Goal: Task Accomplishment & Management: Manage account settings

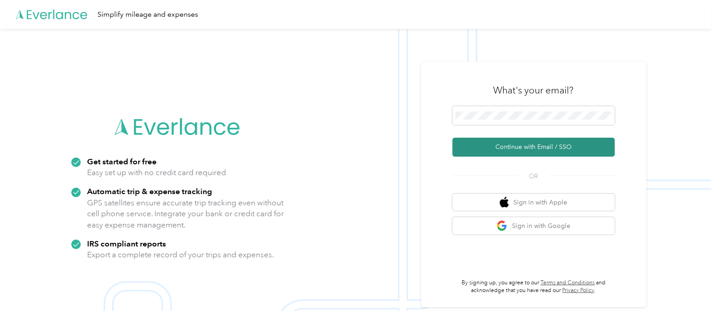
click at [518, 154] on button "Continue with Email / SSO" at bounding box center [533, 147] width 162 height 19
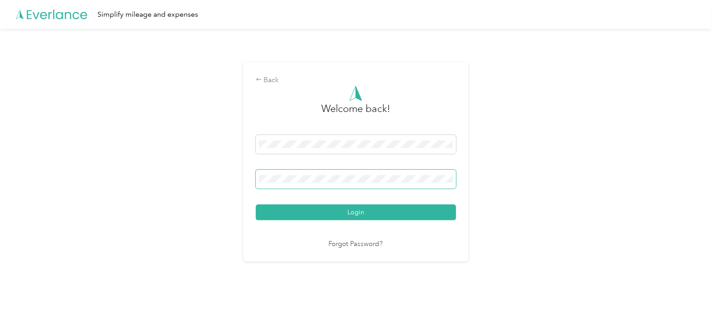
click at [339, 172] on span at bounding box center [356, 179] width 200 height 19
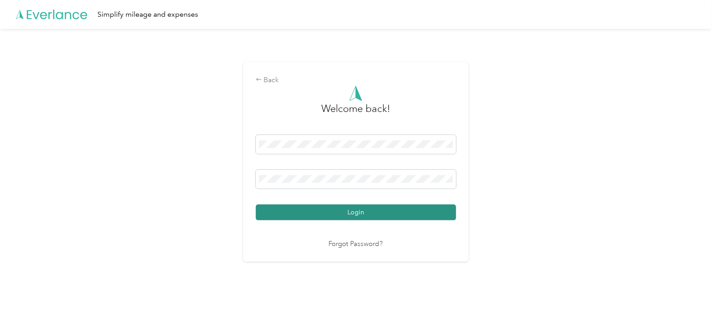
click at [336, 208] on button "Login" at bounding box center [356, 212] width 200 height 16
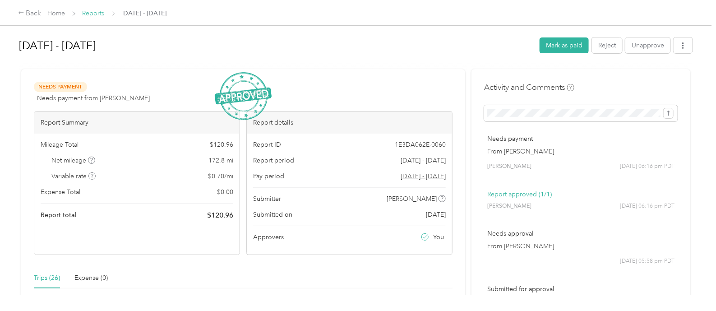
click at [95, 12] on link "Reports" at bounding box center [94, 13] width 22 height 8
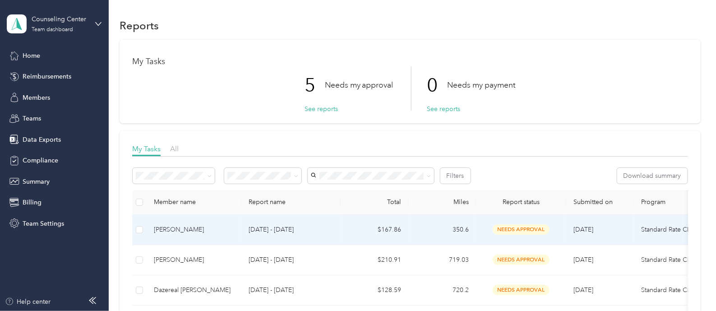
click at [314, 232] on p "[DATE] - [DATE]" at bounding box center [291, 230] width 85 height 10
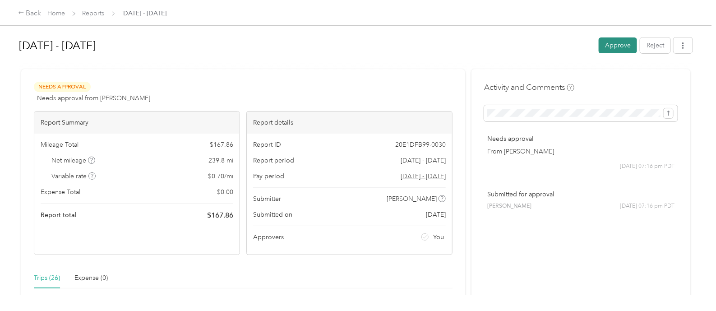
click at [609, 50] on button "Approve" at bounding box center [618, 45] width 38 height 16
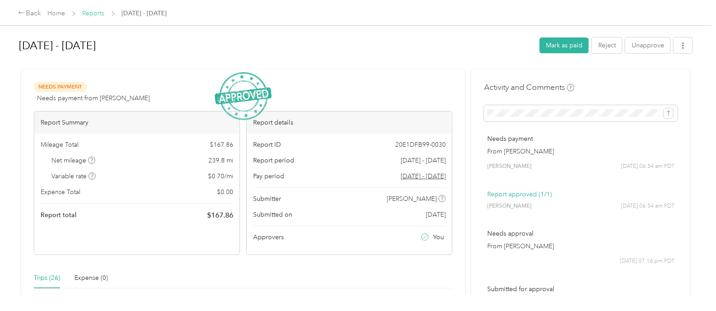
click at [97, 14] on link "Reports" at bounding box center [94, 13] width 22 height 8
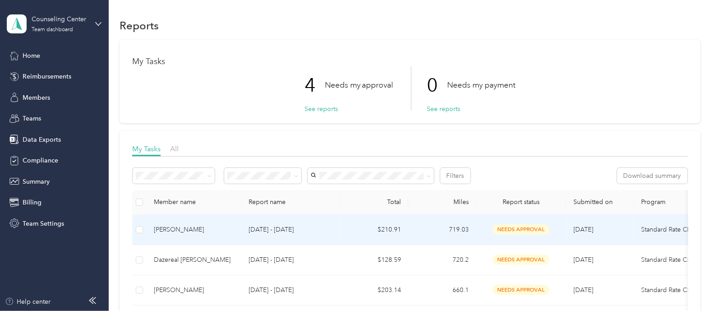
click at [376, 235] on td "$210.91" at bounding box center [375, 230] width 68 height 30
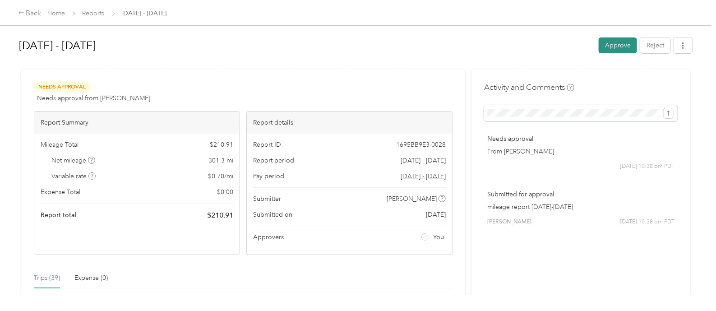
click at [609, 41] on button "Approve" at bounding box center [618, 45] width 38 height 16
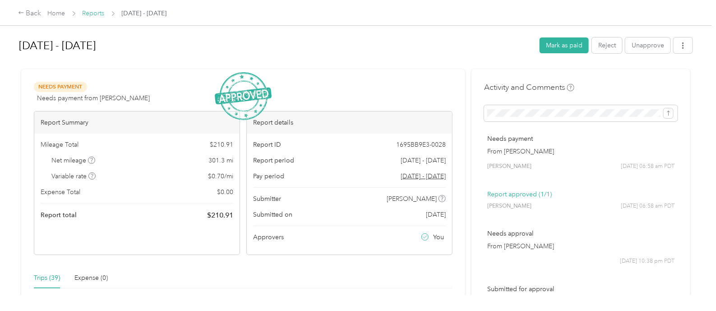
click at [88, 13] on link "Reports" at bounding box center [94, 13] width 22 height 8
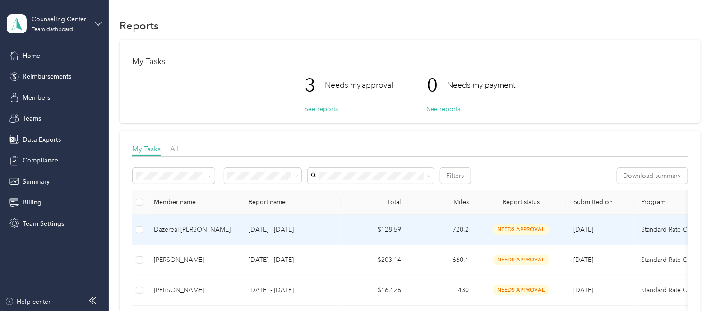
click at [248, 233] on td "[DATE] - [DATE]" at bounding box center [290, 230] width 99 height 30
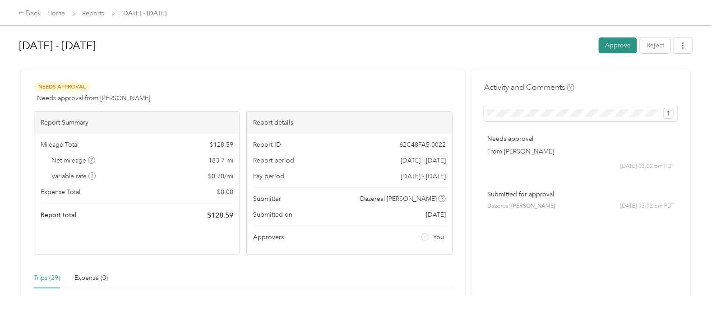
click at [607, 46] on button "Approve" at bounding box center [618, 45] width 38 height 16
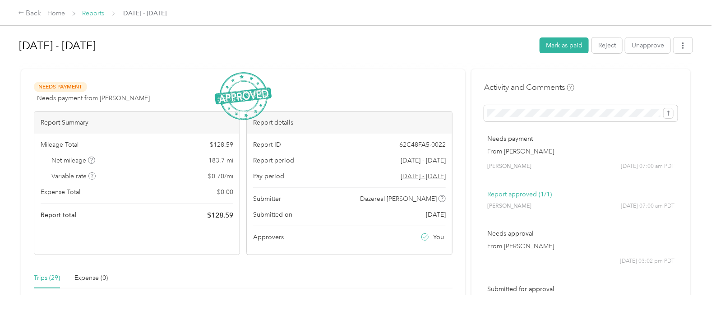
click at [91, 10] on link "Reports" at bounding box center [94, 13] width 22 height 8
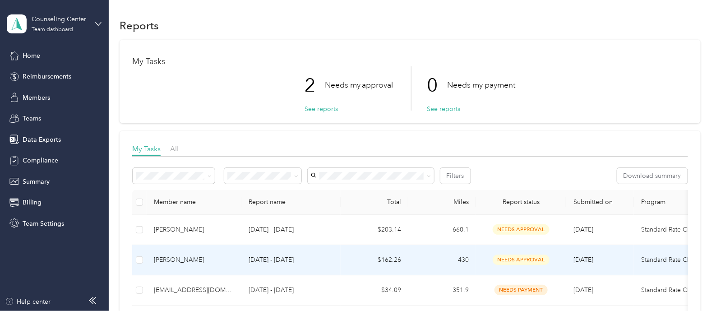
click at [323, 261] on p "[DATE] - [DATE]" at bounding box center [291, 260] width 85 height 10
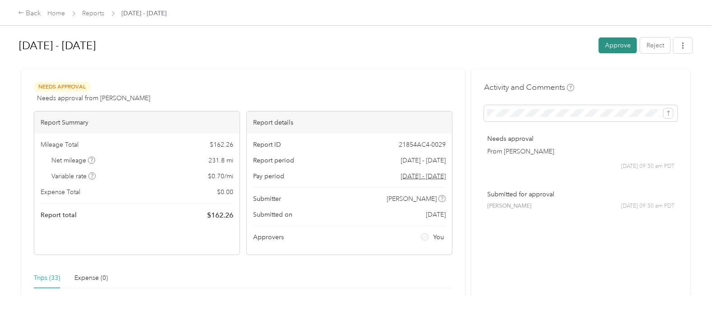
click at [608, 50] on button "Approve" at bounding box center [618, 45] width 38 height 16
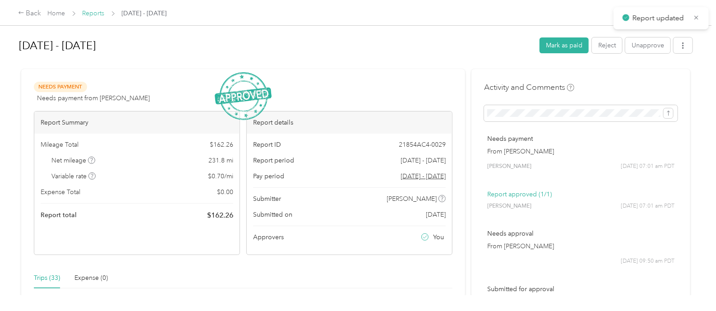
click at [93, 17] on link "Reports" at bounding box center [94, 13] width 22 height 8
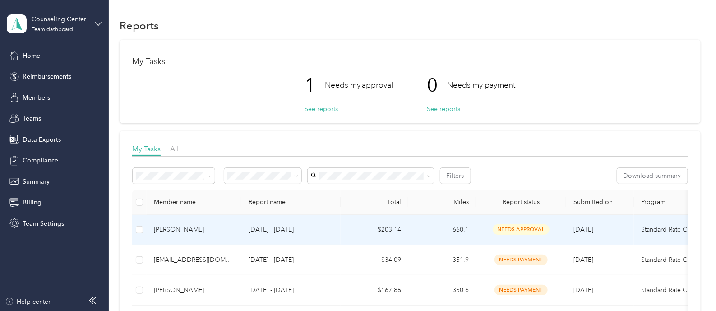
click at [332, 229] on p "[DATE] - [DATE]" at bounding box center [291, 230] width 85 height 10
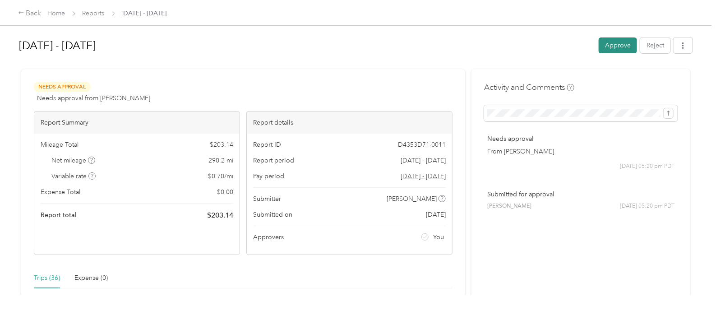
click at [609, 44] on button "Approve" at bounding box center [618, 45] width 38 height 16
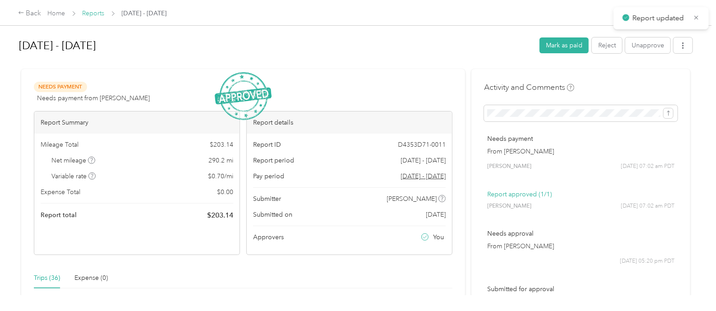
click at [92, 12] on link "Reports" at bounding box center [94, 13] width 22 height 8
